Goal: Browse casually: Explore the website without a specific task or goal

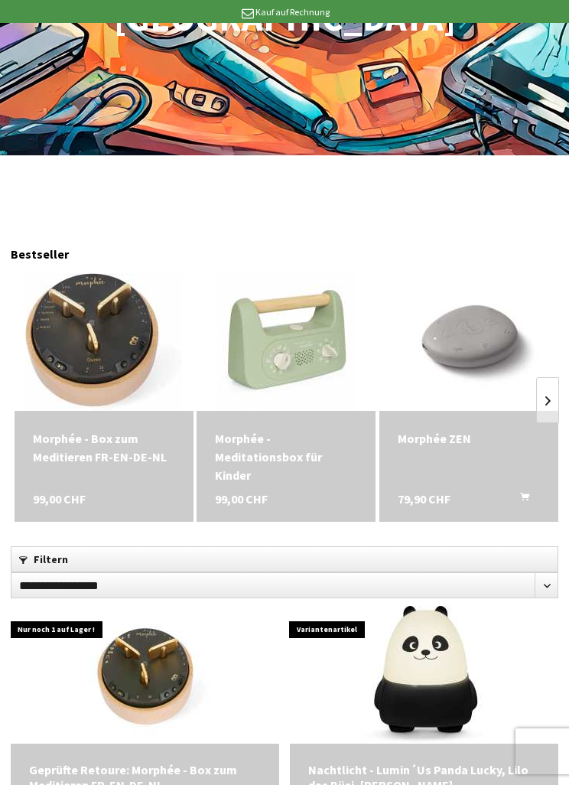
scroll to position [334, 0]
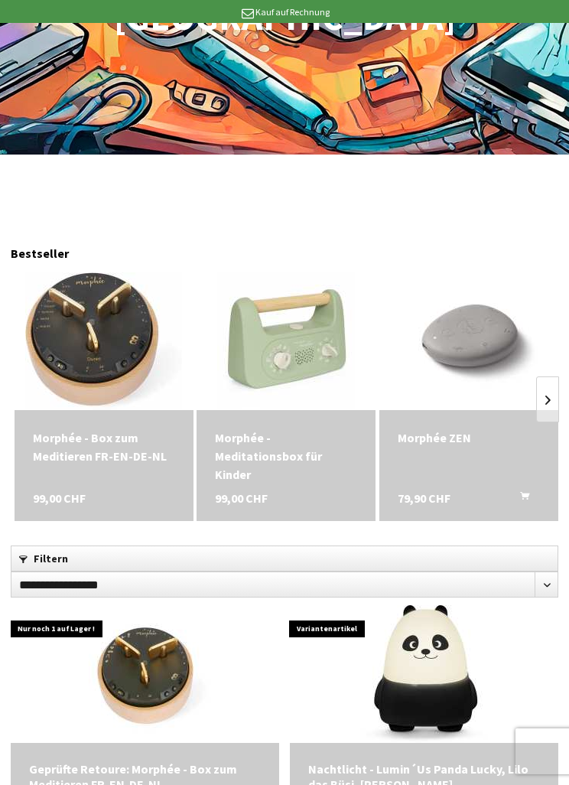
click at [544, 376] on link at bounding box center [547, 399] width 23 height 46
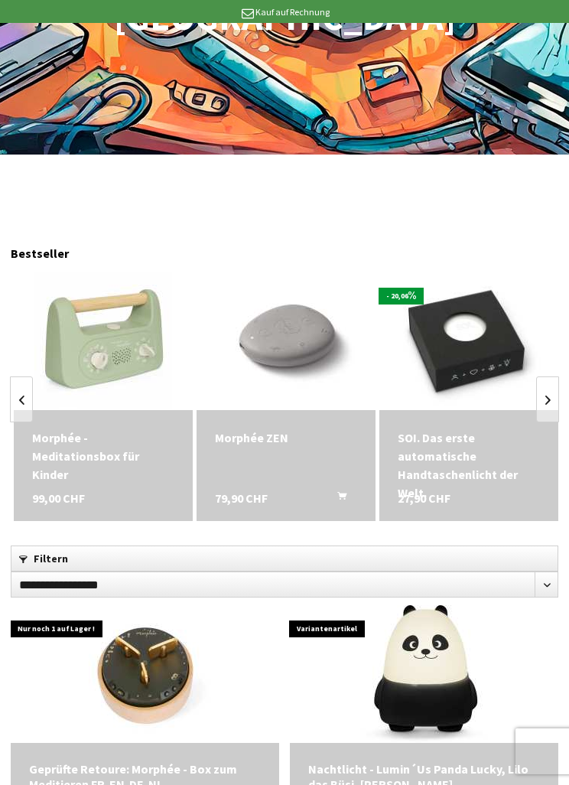
click at [540, 376] on link at bounding box center [547, 399] width 23 height 46
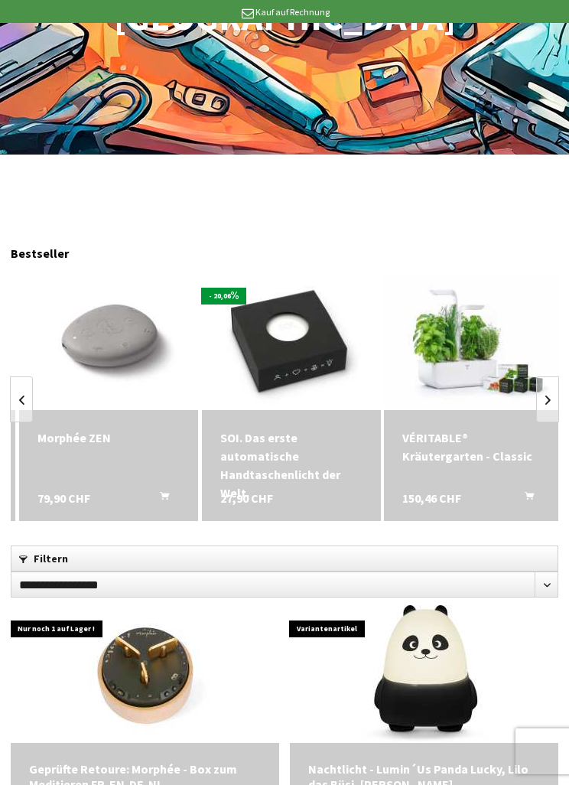
scroll to position [0, 365]
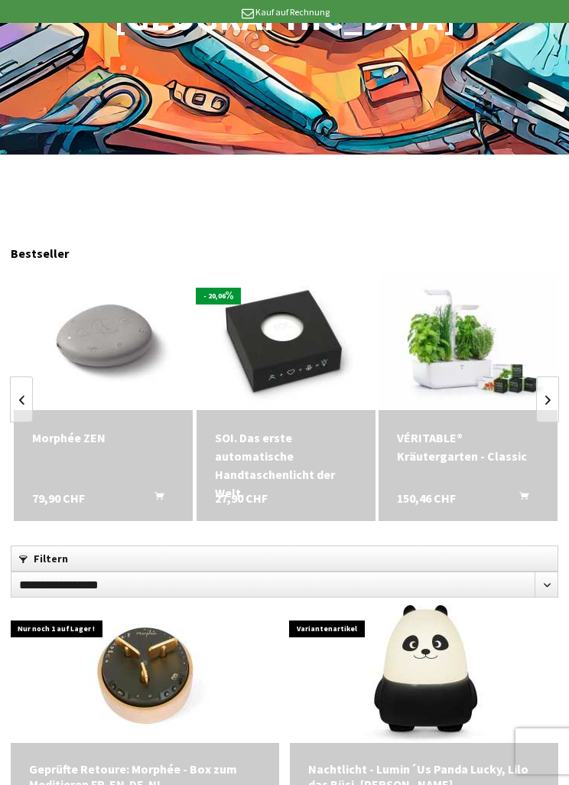
click at [554, 376] on link at bounding box center [547, 399] width 23 height 46
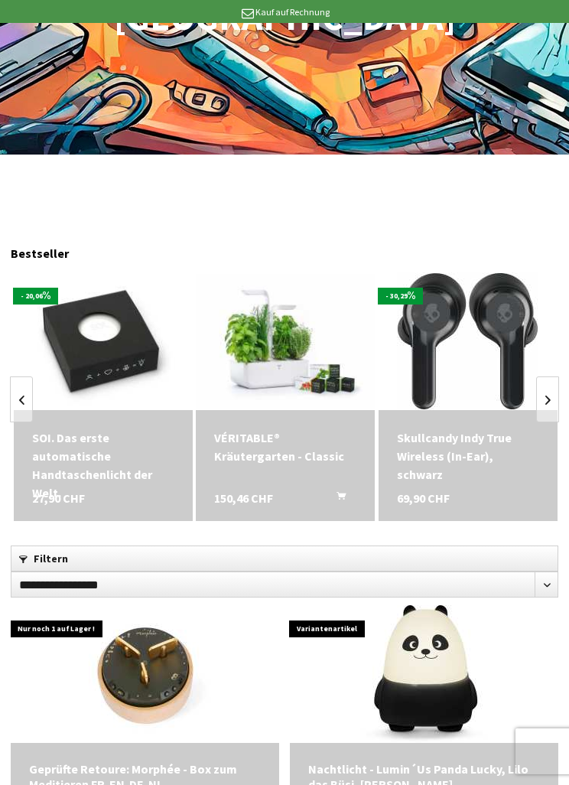
click at [554, 376] on link at bounding box center [547, 399] width 23 height 46
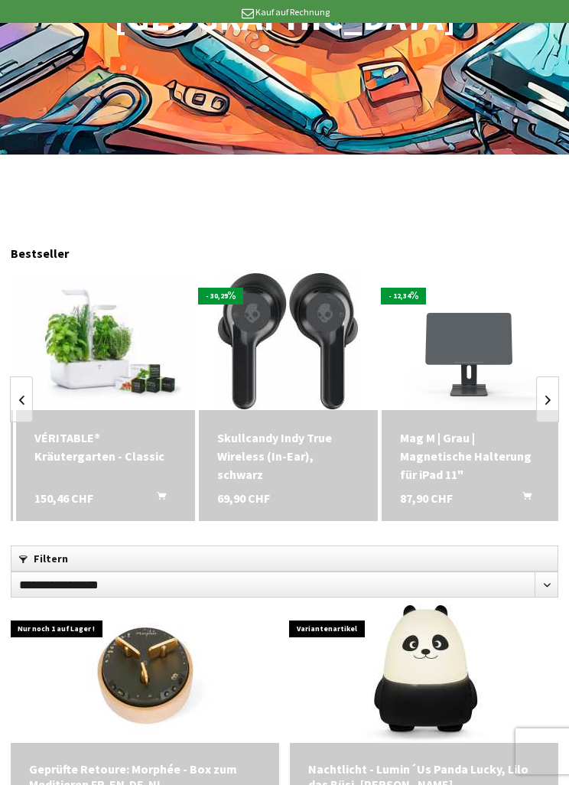
scroll to position [0, 731]
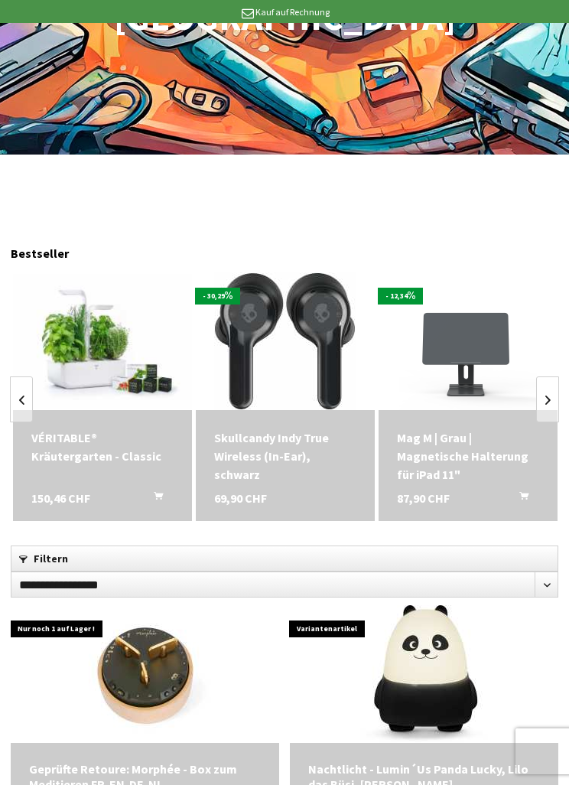
click at [536, 376] on link at bounding box center [547, 399] width 23 height 46
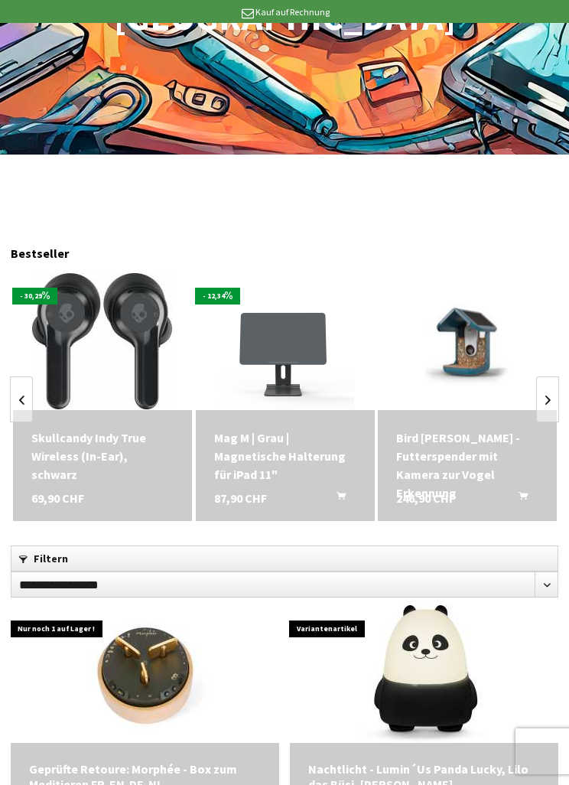
click at [552, 376] on link at bounding box center [547, 399] width 23 height 46
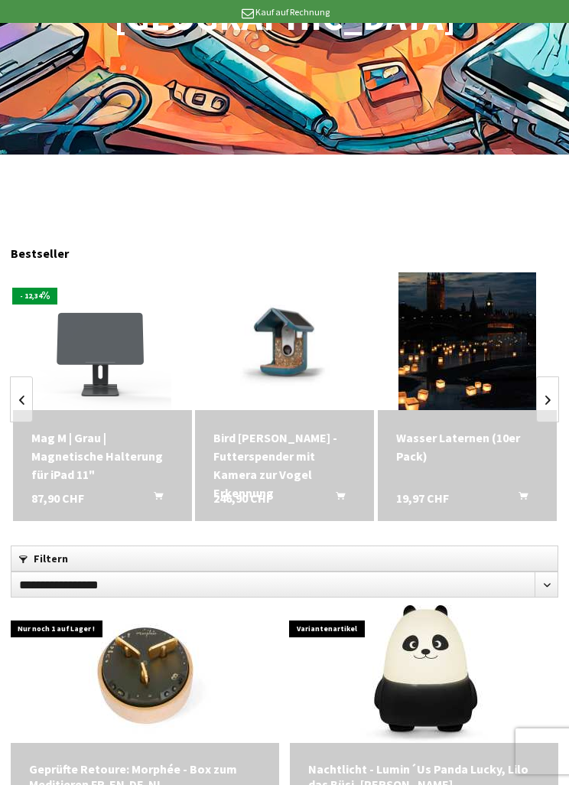
click at [539, 376] on link at bounding box center [547, 399] width 23 height 46
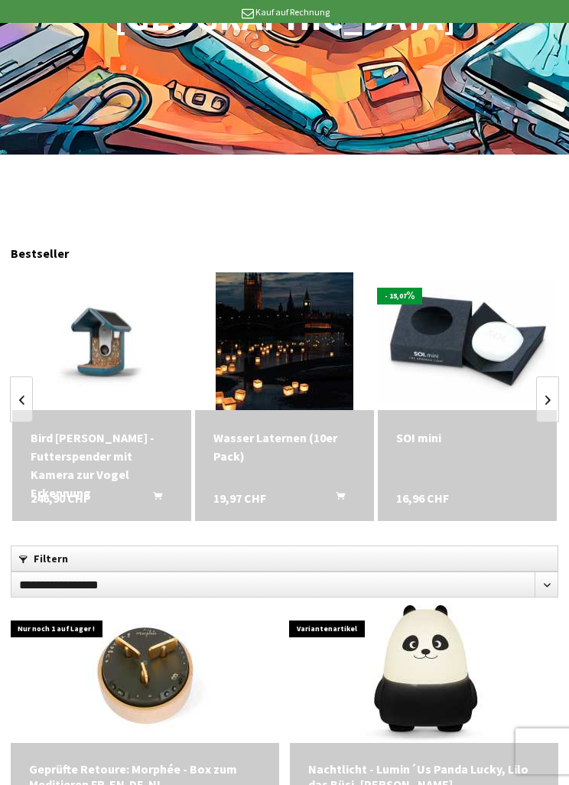
click at [553, 376] on link at bounding box center [547, 399] width 23 height 46
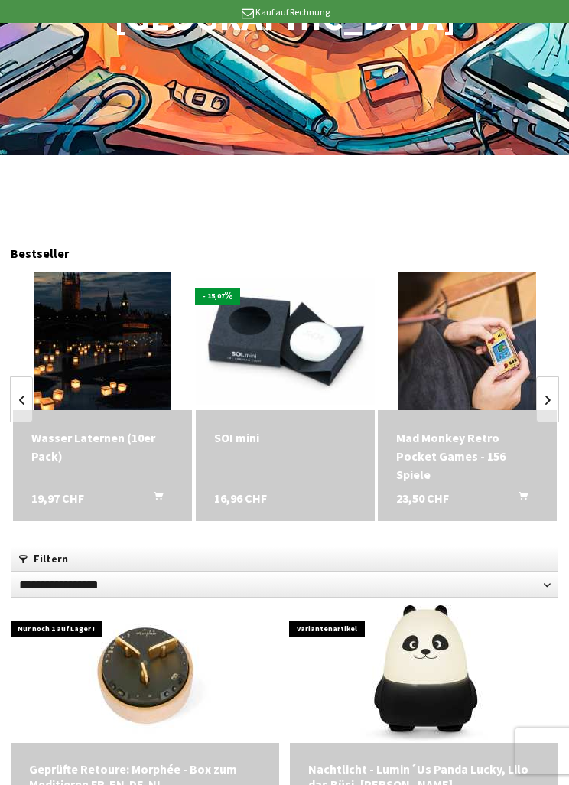
scroll to position [0, 1462]
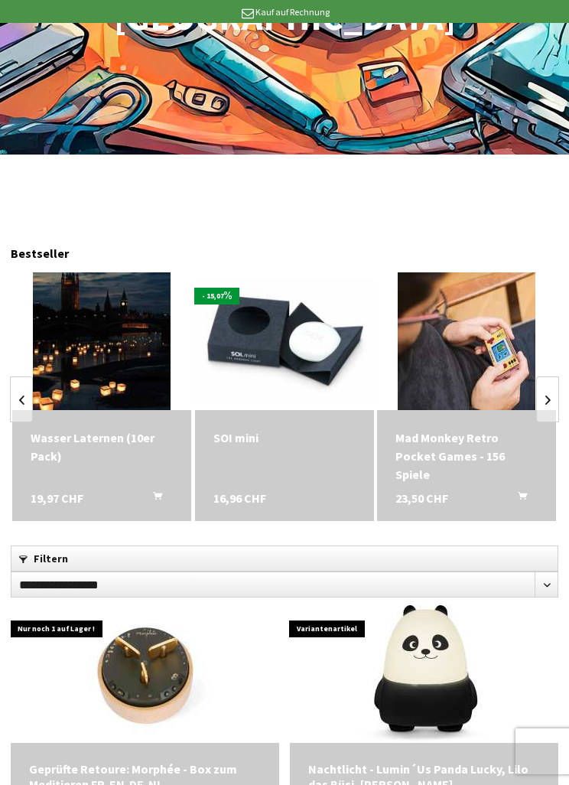
click at [508, 330] on img at bounding box center [467, 341] width 138 height 138
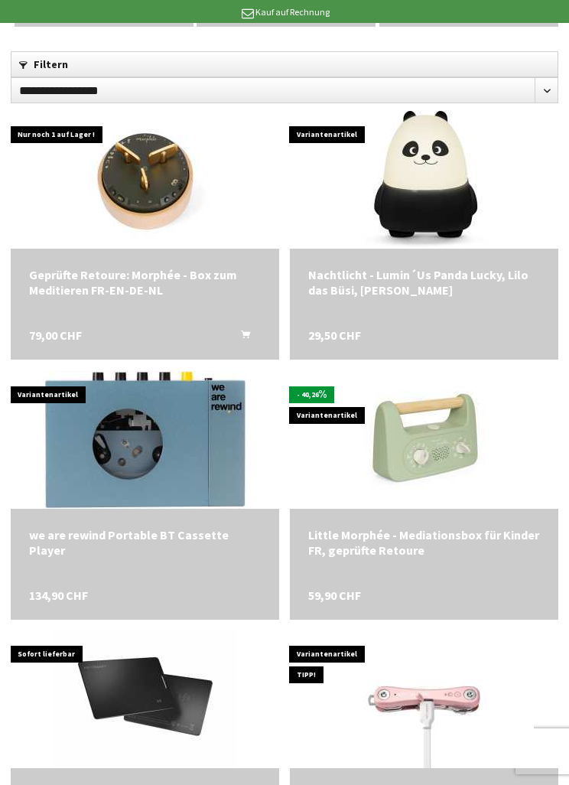
scroll to position [829, 0]
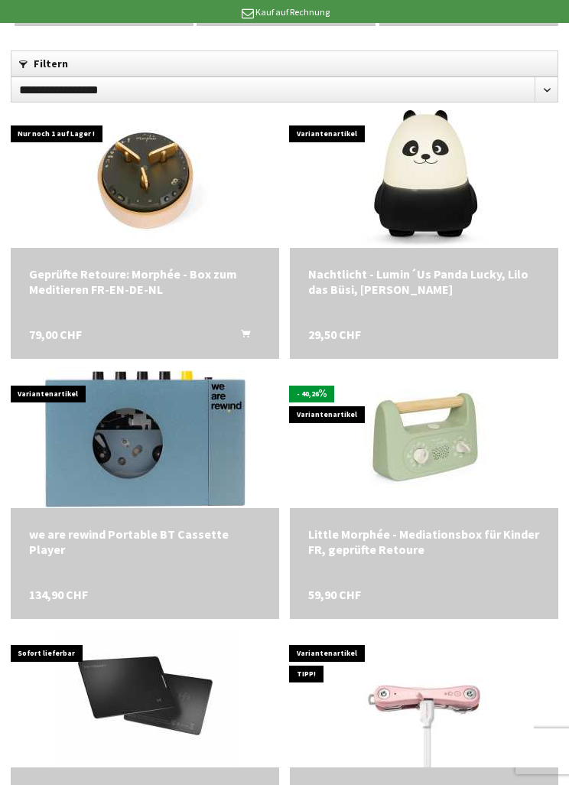
click at [183, 440] on img at bounding box center [145, 439] width 204 height 138
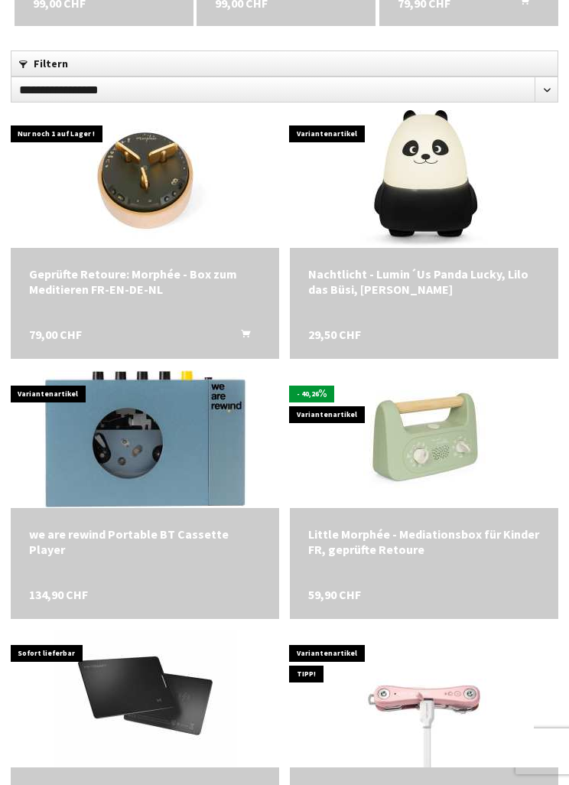
scroll to position [880, 0]
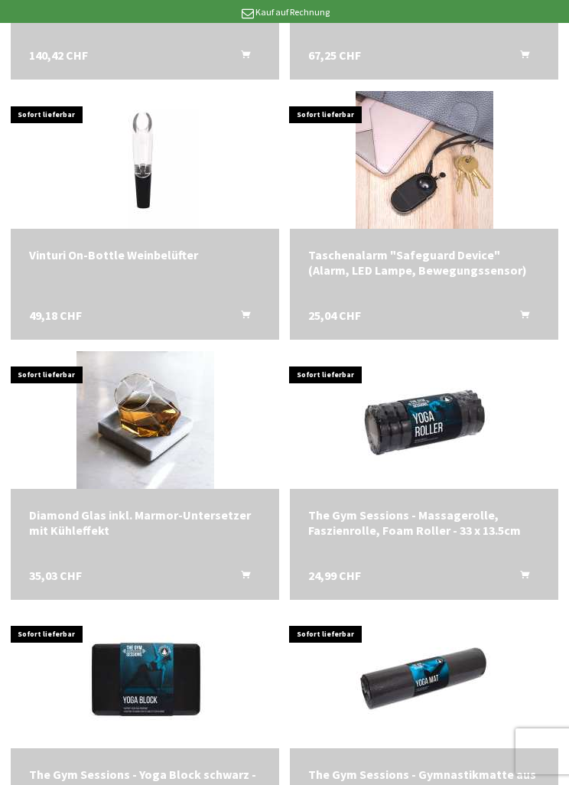
scroll to position [4225, 0]
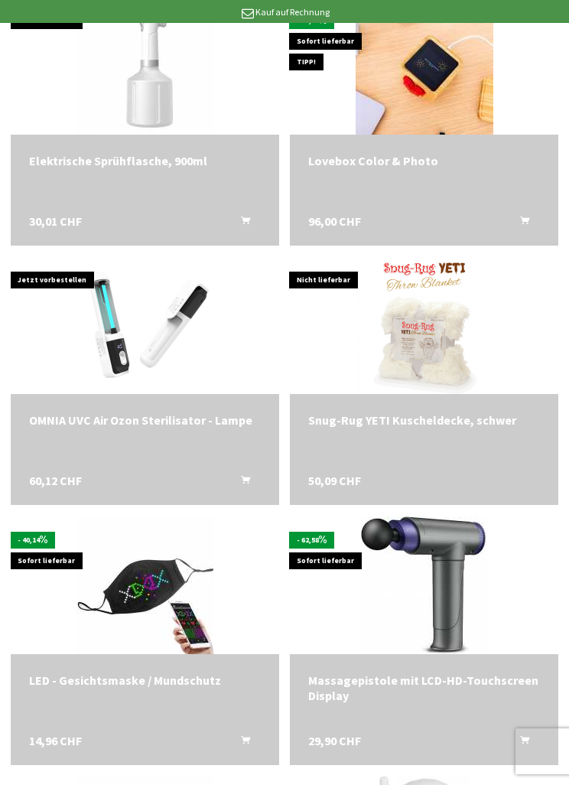
scroll to position [5878, 0]
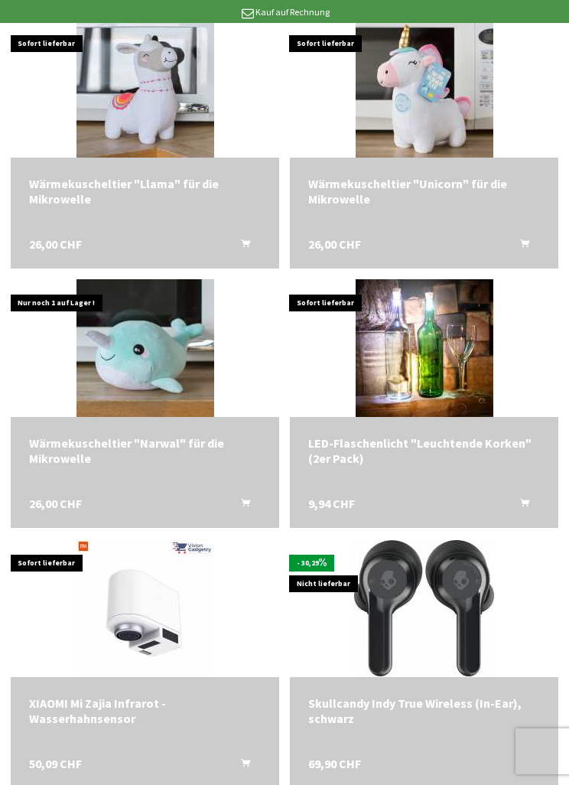
scroll to position [7672, 0]
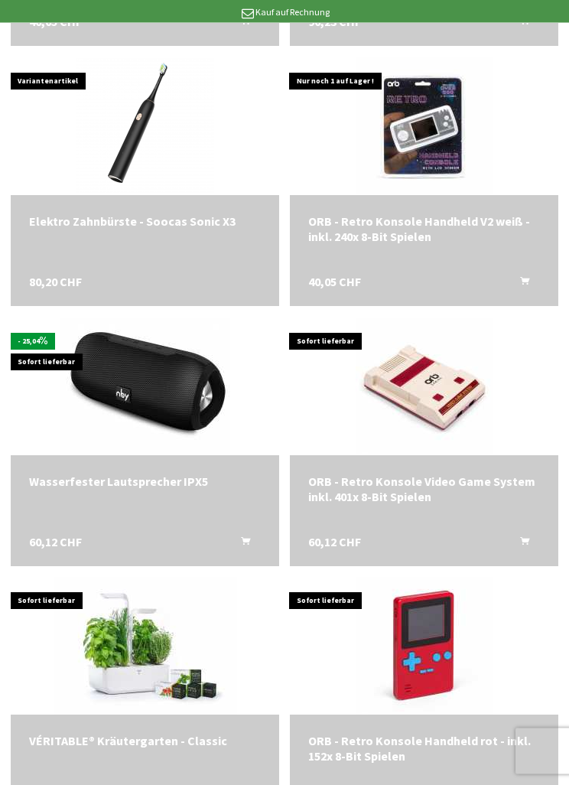
scroll to position [8673, 0]
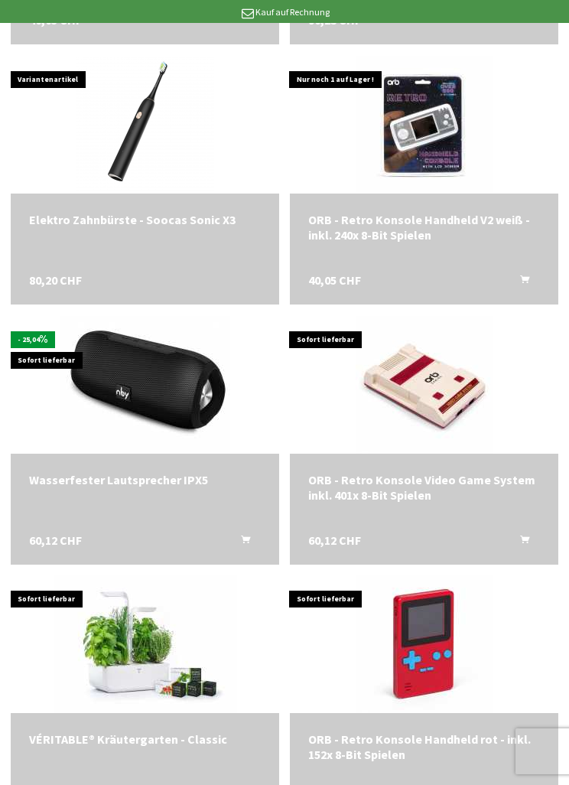
click at [453, 361] on img at bounding box center [425, 385] width 138 height 138
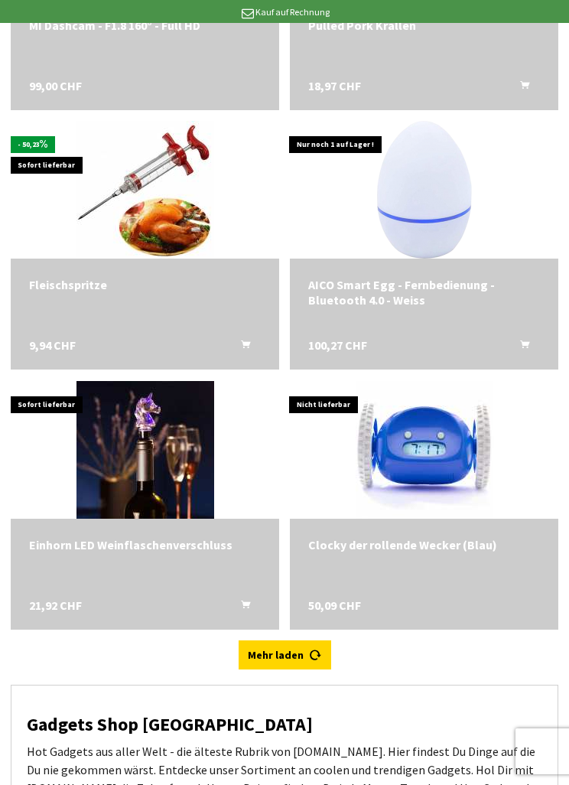
scroll to position [9648, 0]
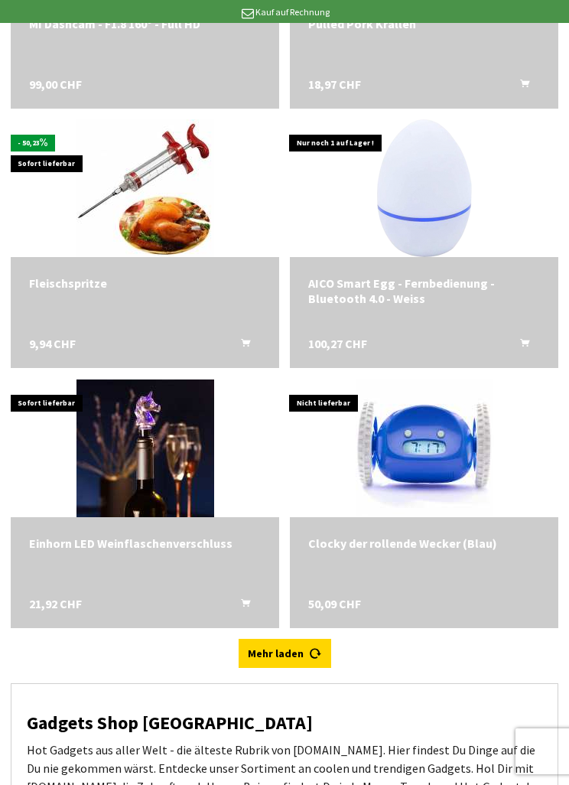
click at [304, 638] on link "Mehr laden" at bounding box center [285, 652] width 93 height 29
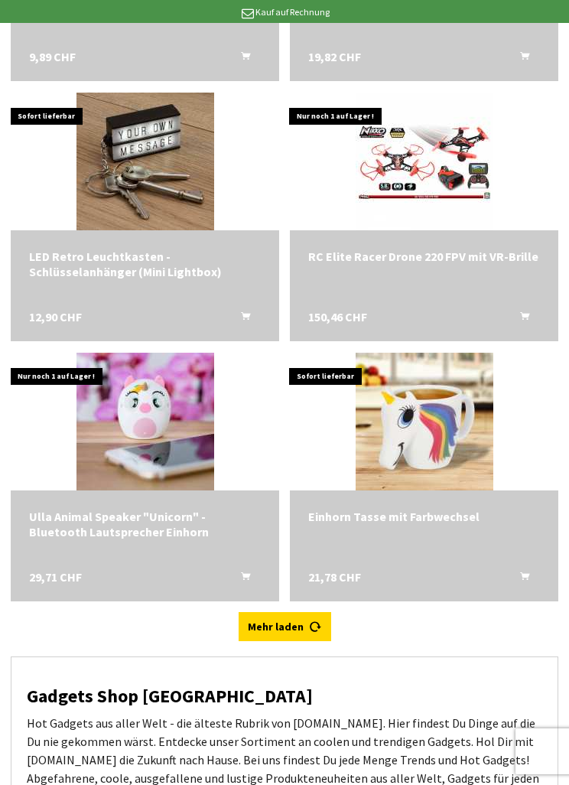
scroll to position [11232, 0]
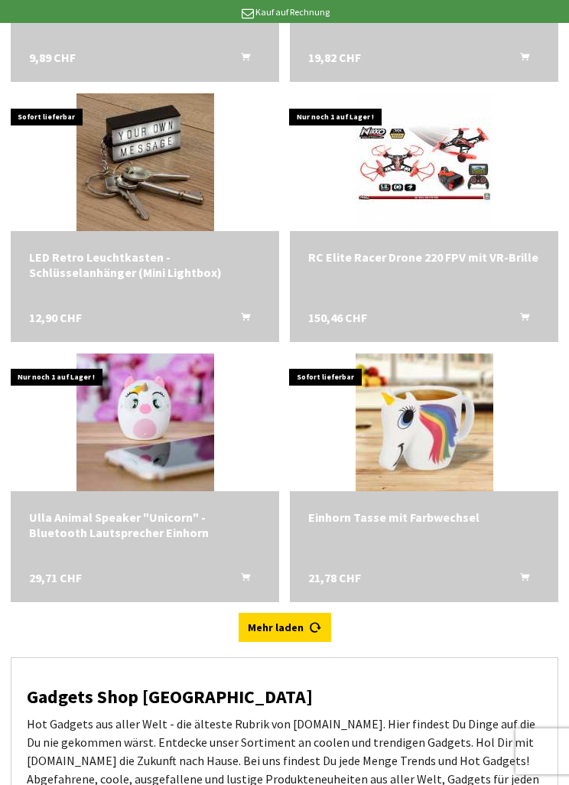
click at [299, 612] on link "Mehr laden" at bounding box center [285, 626] width 93 height 29
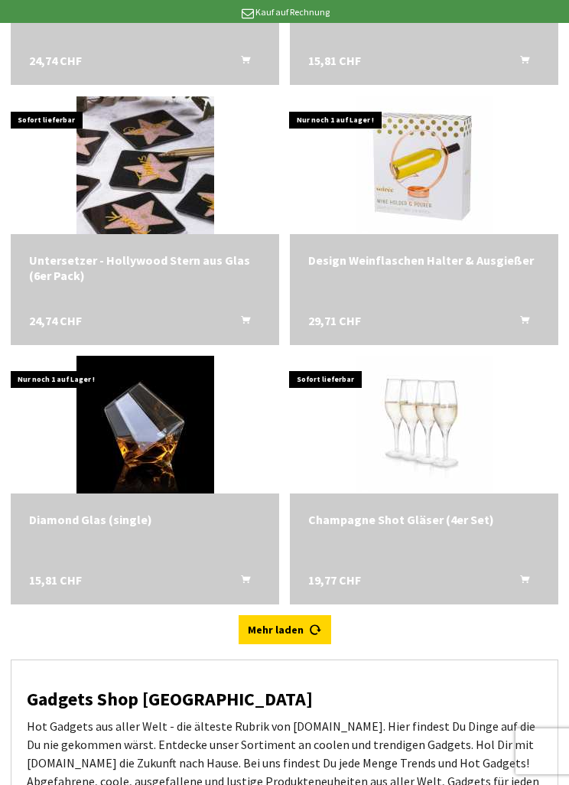
scroll to position [12789, 0]
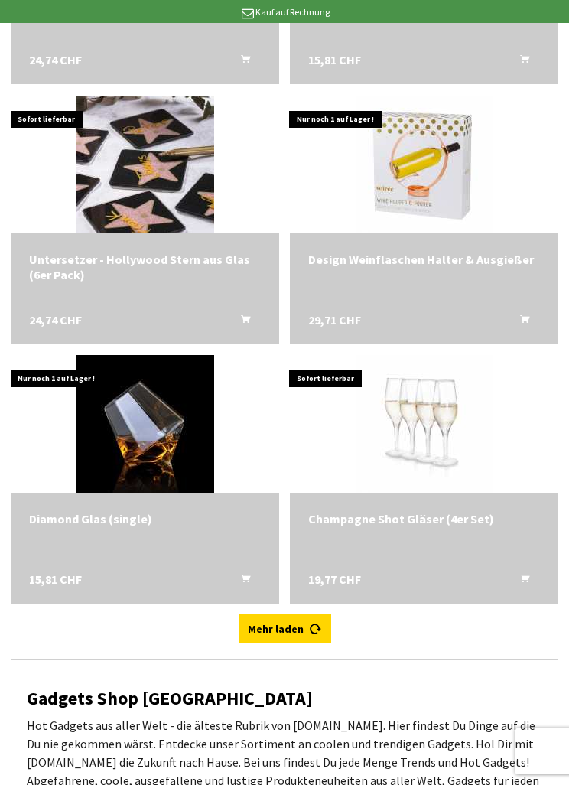
click at [310, 616] on icon at bounding box center [316, 622] width 12 height 12
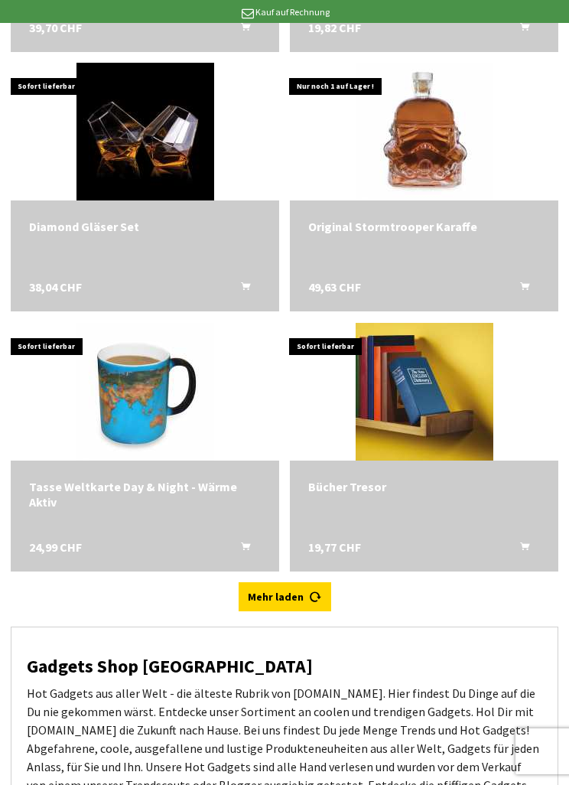
scroll to position [14380, 0]
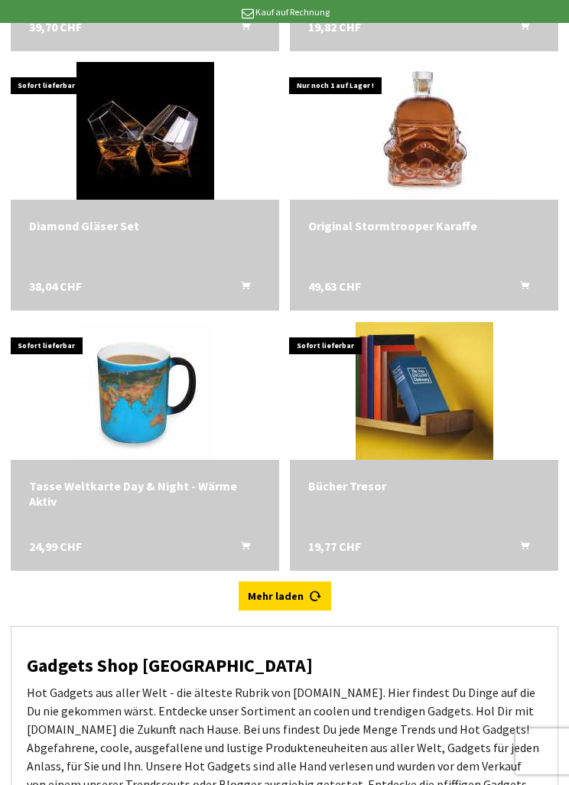
click at [291, 581] on link "Mehr laden" at bounding box center [285, 595] width 93 height 29
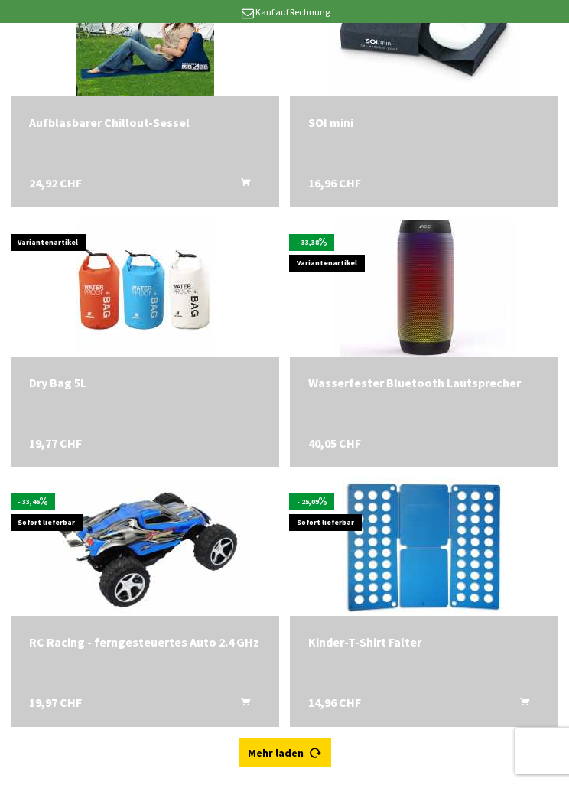
scroll to position [15833, 0]
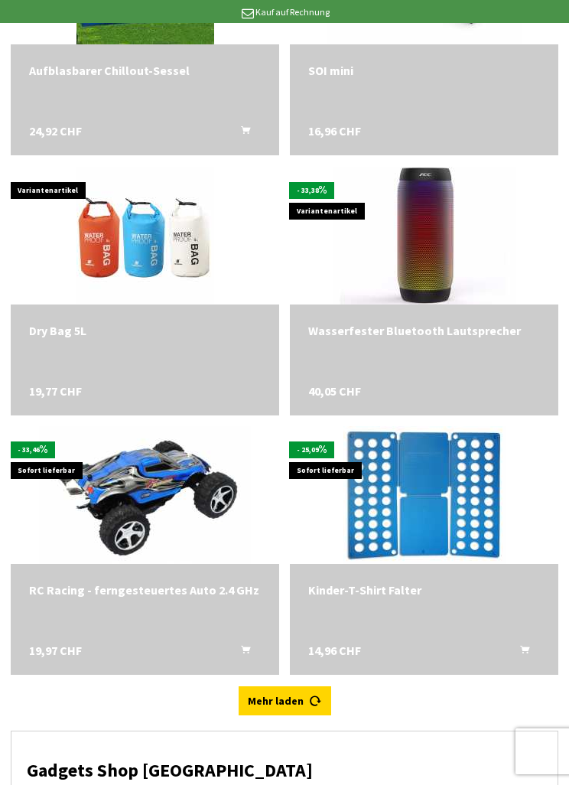
click at [310, 688] on icon at bounding box center [316, 694] width 12 height 12
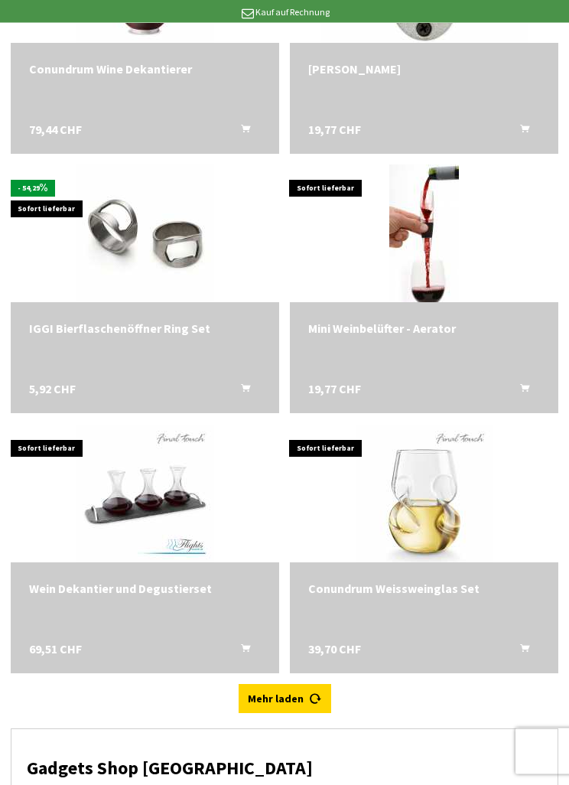
scroll to position [17395, 0]
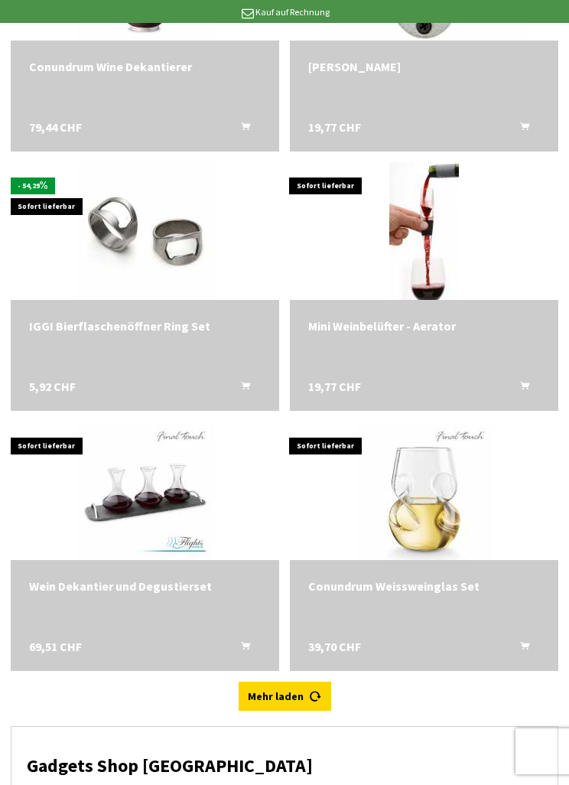
click at [316, 684] on icon at bounding box center [316, 690] width 12 height 12
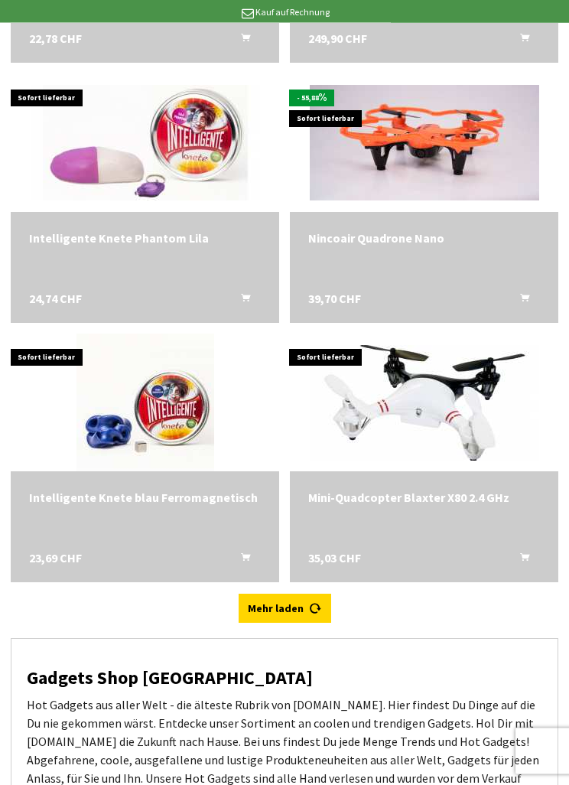
scroll to position [19042, 0]
click at [313, 596] on icon at bounding box center [316, 602] width 12 height 12
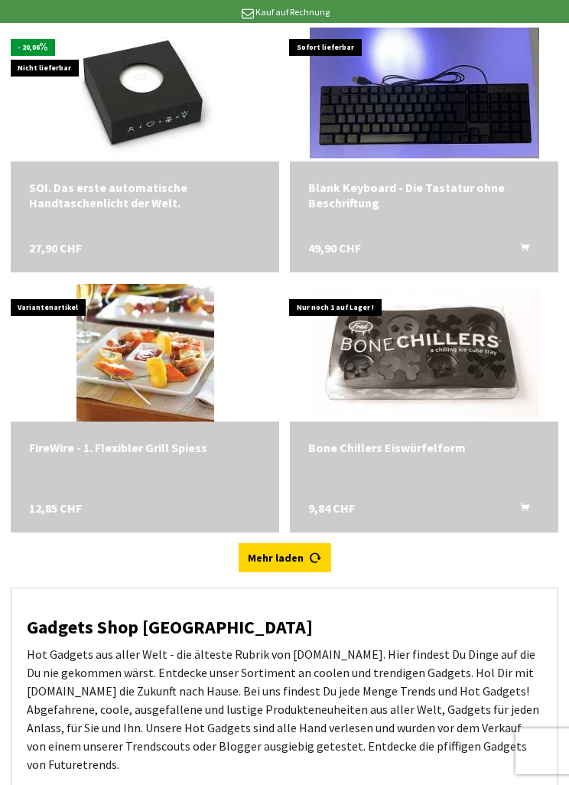
scroll to position [20651, 0]
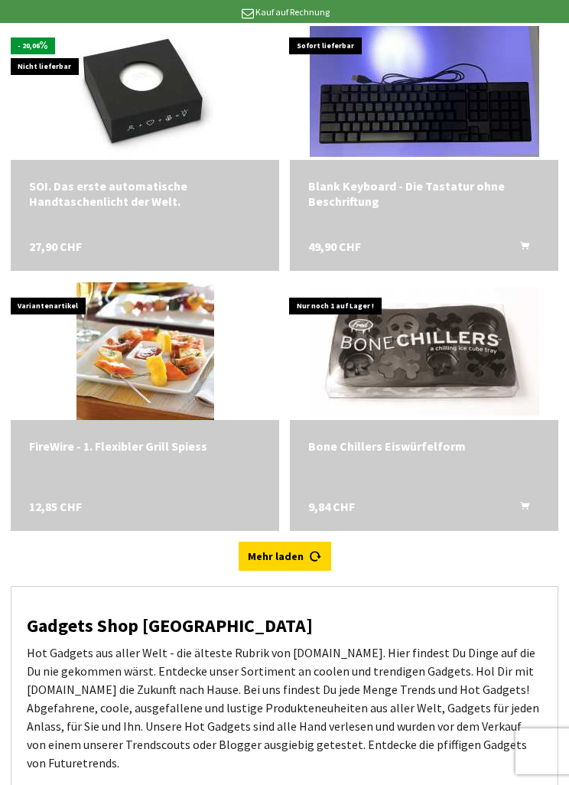
click at [312, 544] on icon at bounding box center [316, 550] width 12 height 12
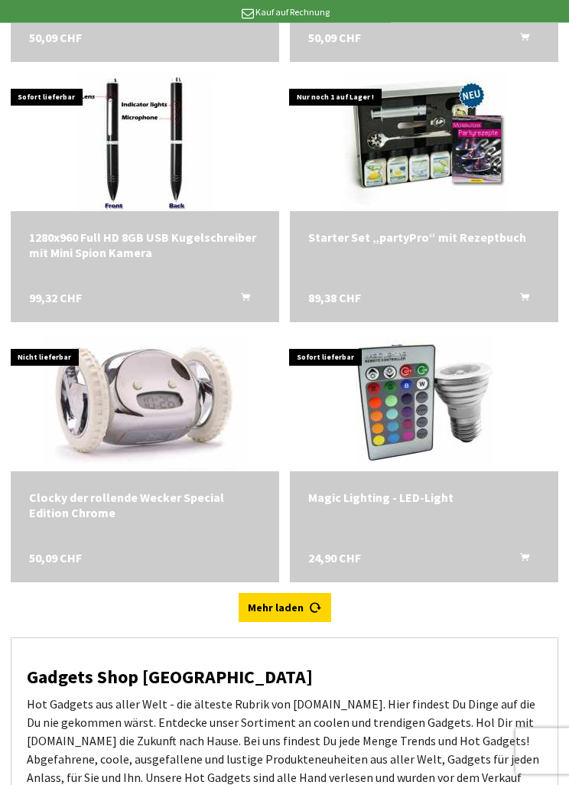
scroll to position [22159, 0]
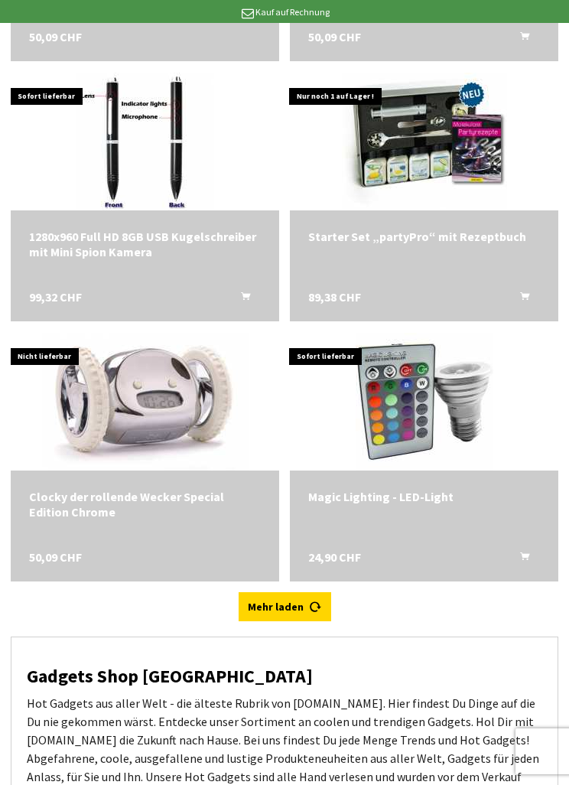
click at [311, 594] on icon at bounding box center [316, 600] width 12 height 12
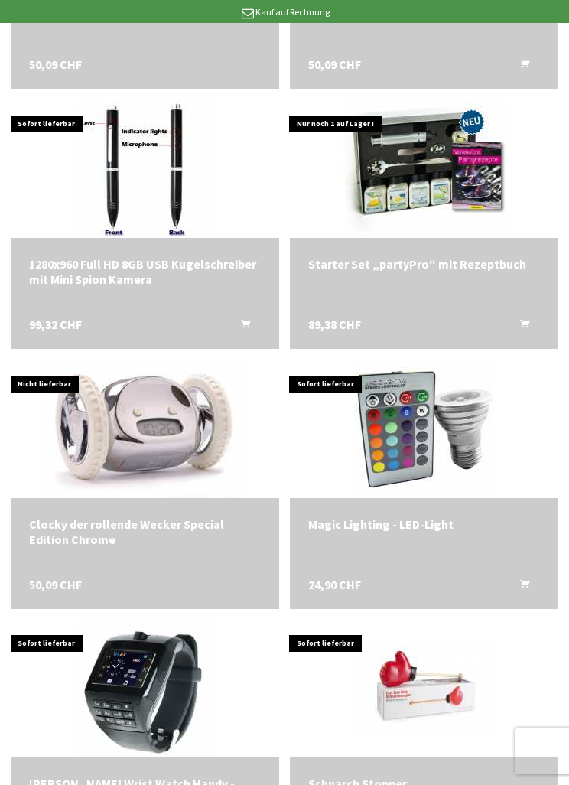
scroll to position [22131, 0]
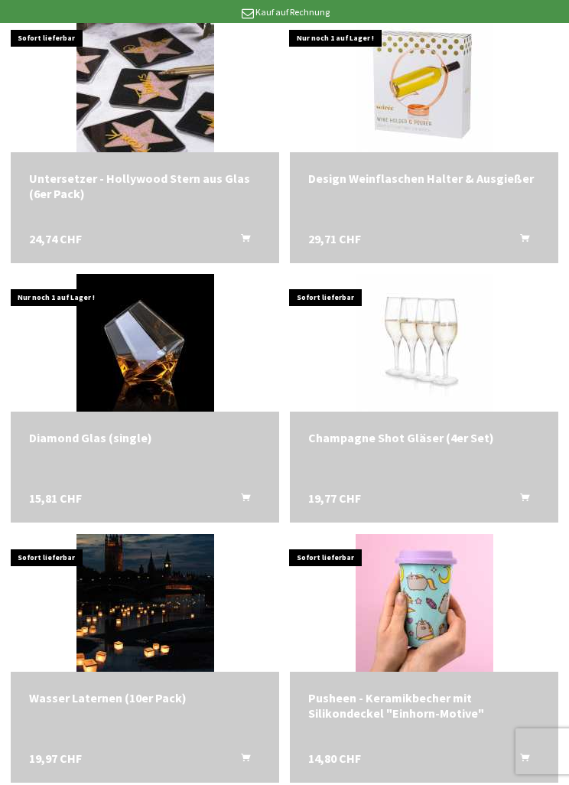
scroll to position [11257, 0]
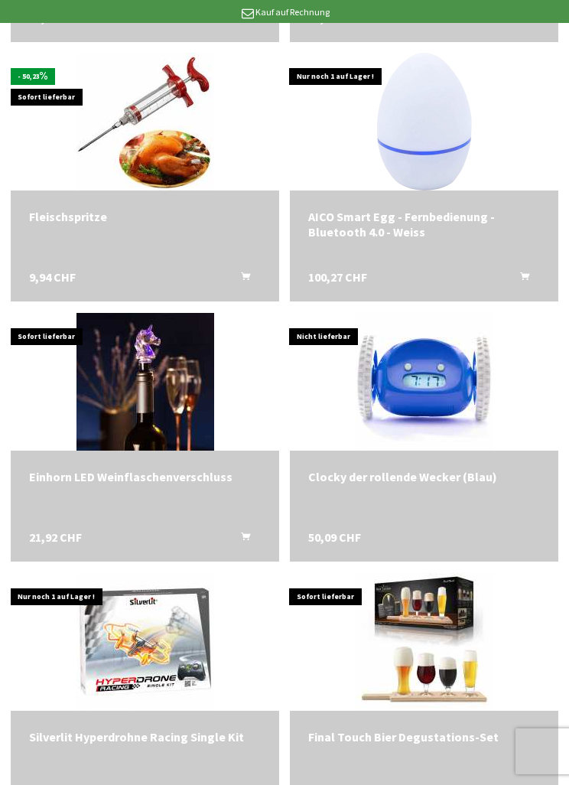
scroll to position [8724, 0]
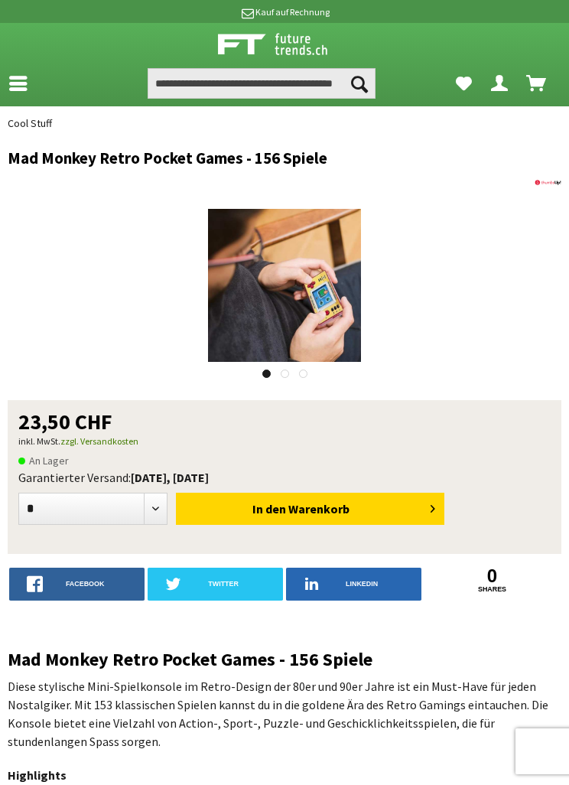
click at [326, 323] on img at bounding box center [284, 285] width 153 height 153
click at [554, 30] on div at bounding box center [284, 392] width 569 height 785
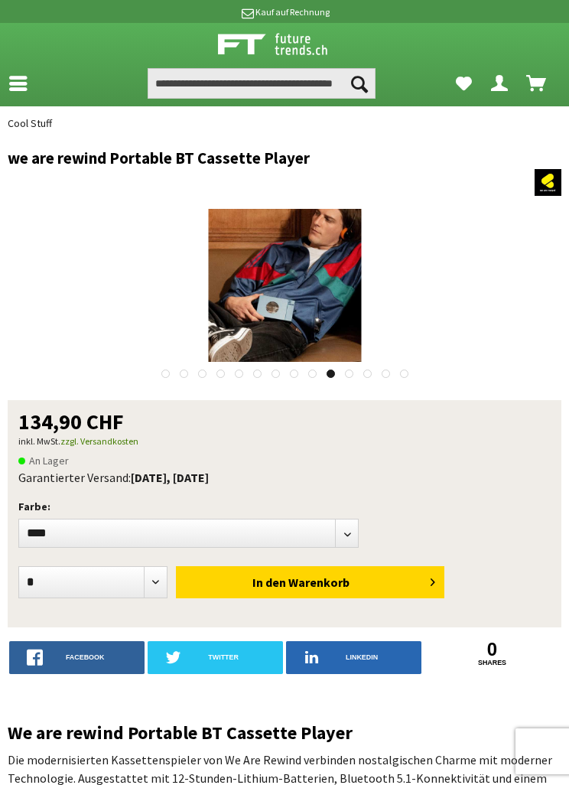
click at [326, 313] on img at bounding box center [284, 285] width 153 height 153
click at [555, 17] on div at bounding box center [284, 392] width 569 height 785
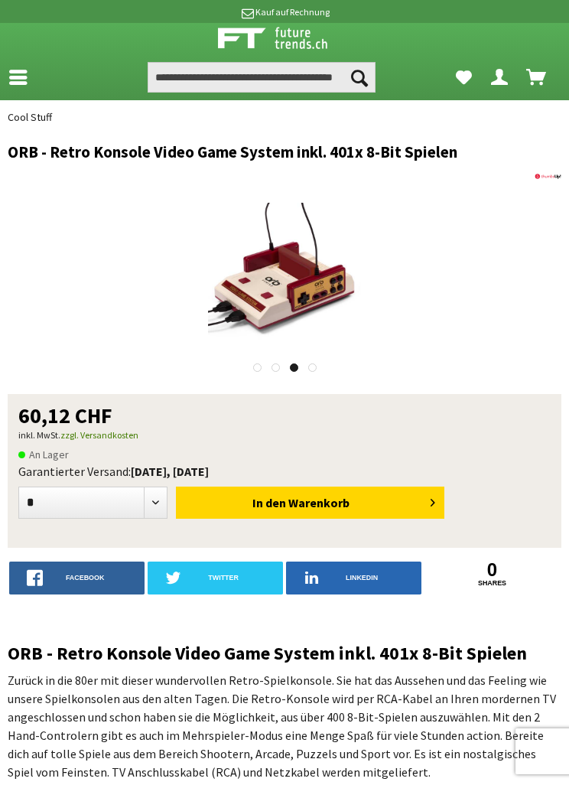
scroll to position [7, 0]
